Goal: Information Seeking & Learning: Learn about a topic

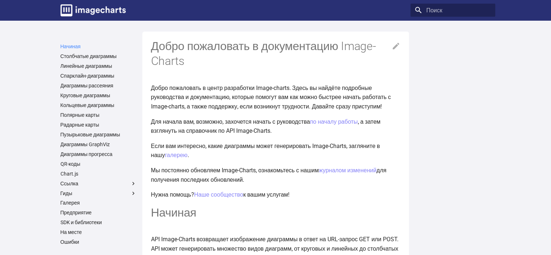
click at [77, 45] on font "Начиная" at bounding box center [70, 46] width 20 height 6
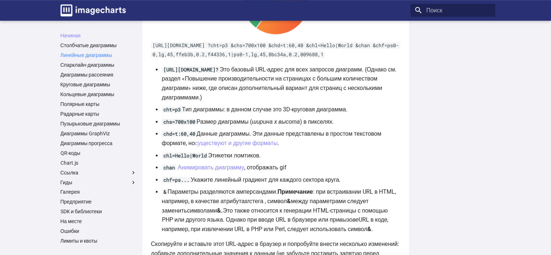
scroll to position [502, 0]
click at [107, 45] on font "Столбчатые диаграммы" at bounding box center [88, 45] width 56 height 6
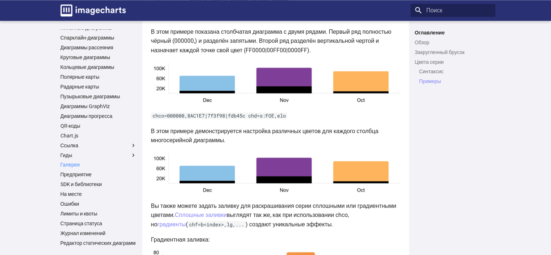
scroll to position [34, 0]
click at [88, 181] on font "SDK и библиотеки" at bounding box center [81, 184] width 42 height 6
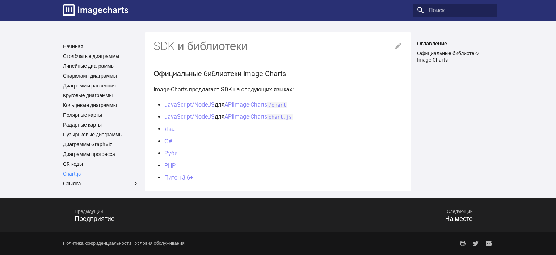
click at [76, 172] on font "Chart.js" at bounding box center [72, 174] width 18 height 6
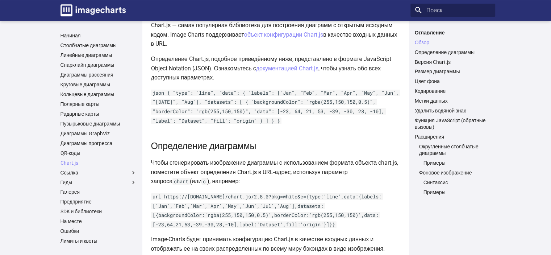
scroll to position [145, 0]
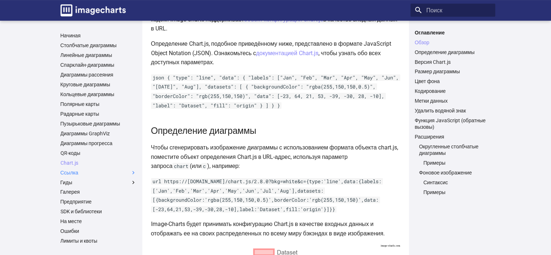
click at [101, 171] on label "Ссылка" at bounding box center [98, 172] width 76 height 7
click at [0, 0] on input "Ссылка" at bounding box center [0, 0] width 0 height 0
click at [96, 180] on font "Тип диаграммы" at bounding box center [83, 182] width 36 height 6
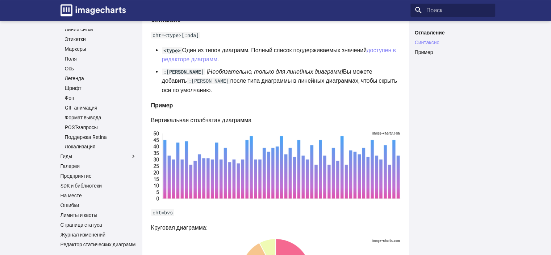
scroll to position [209, 0]
click at [72, 191] on font "На месте" at bounding box center [70, 194] width 21 height 6
